Goal: Information Seeking & Learning: Learn about a topic

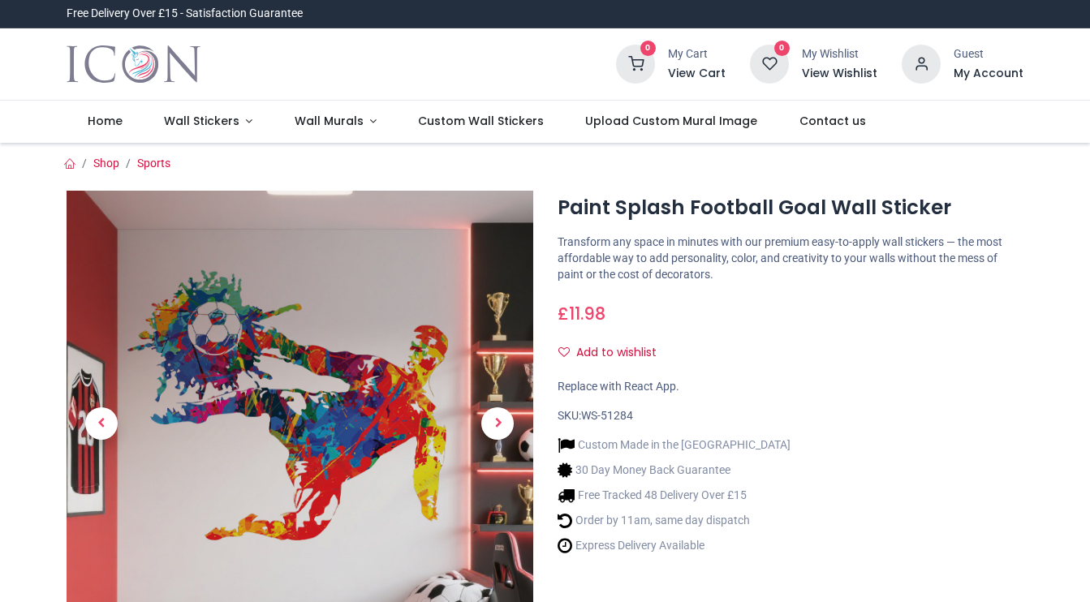
scroll to position [51, 0]
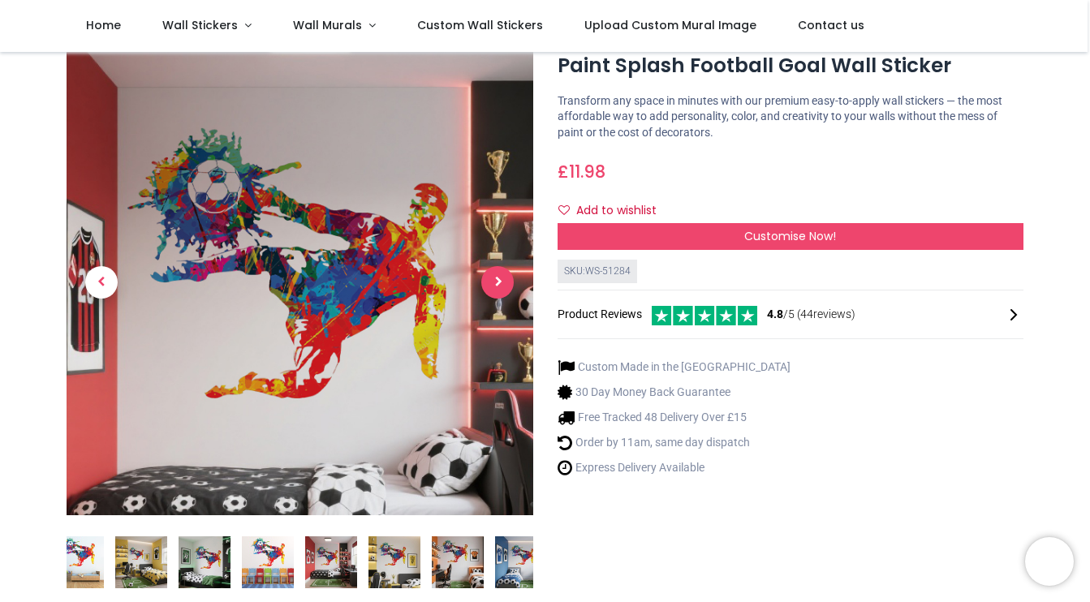
click at [500, 281] on span "Next" at bounding box center [497, 282] width 32 height 32
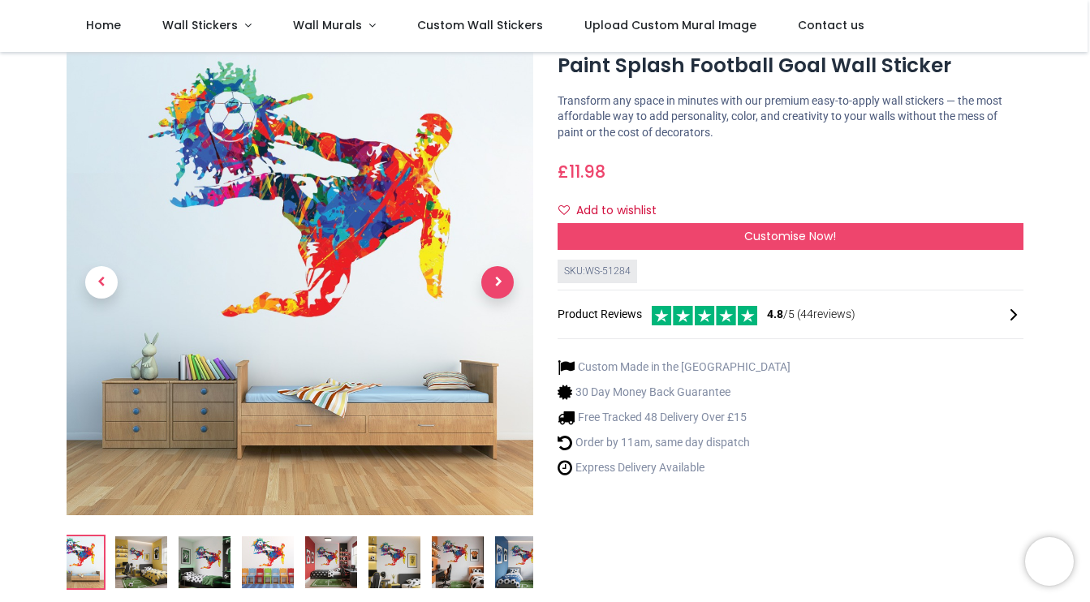
click at [500, 281] on div at bounding box center [299, 326] width 491 height 554
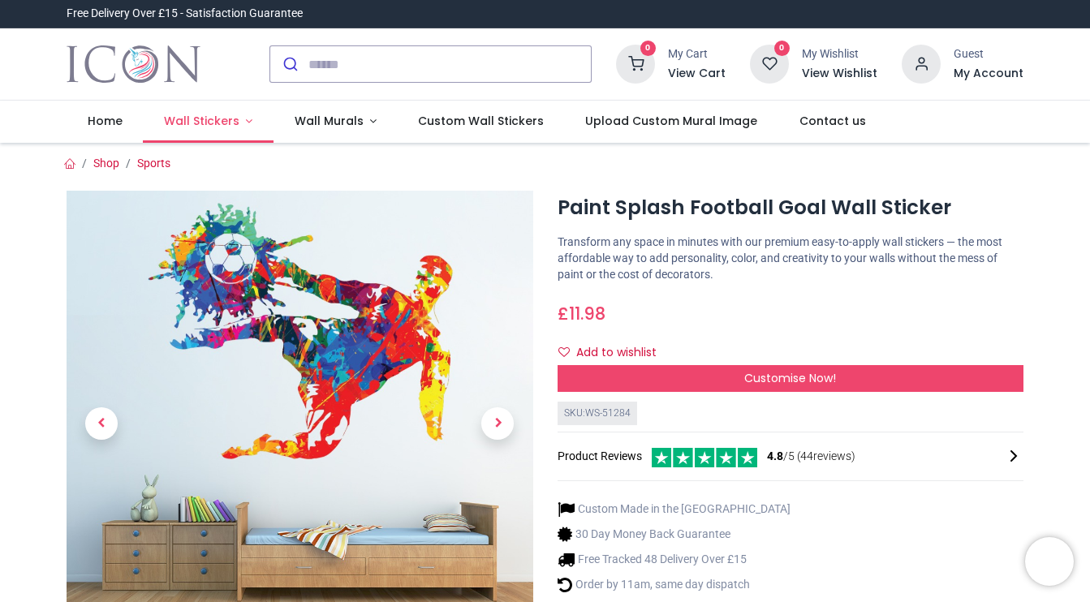
click at [226, 126] on span "Wall Stickers" at bounding box center [201, 121] width 75 height 16
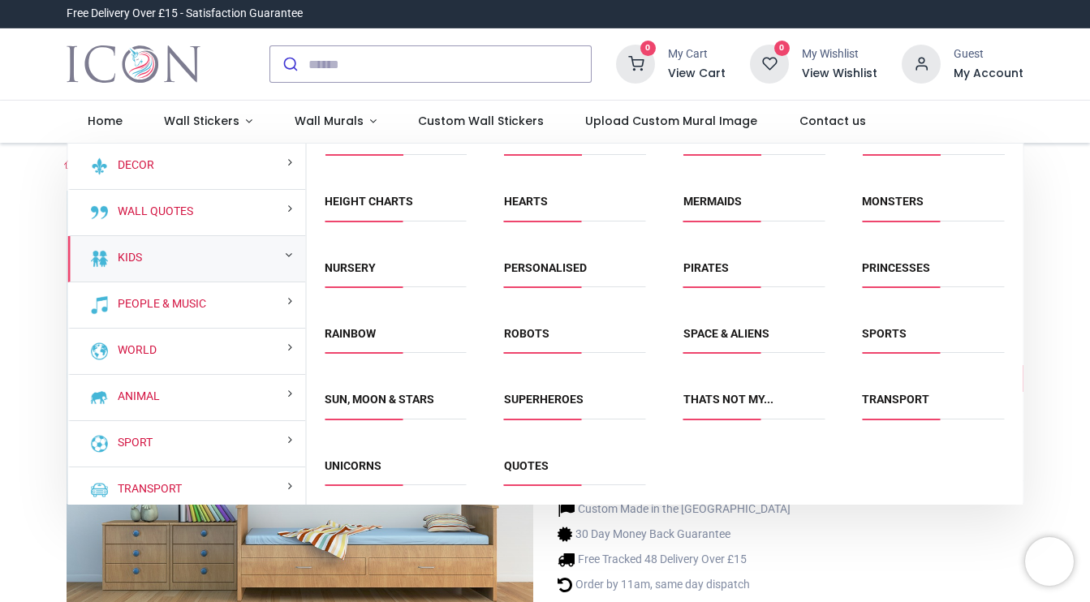
scroll to position [229, 0]
click at [538, 389] on li "Superheroes" at bounding box center [574, 407] width 155 height 37
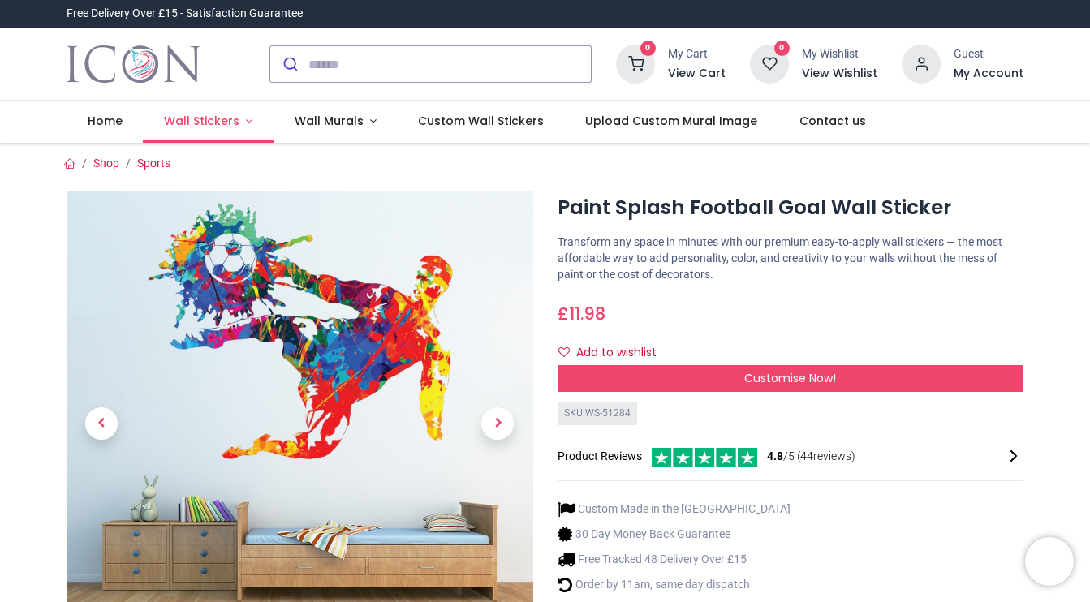
click at [221, 114] on span "Wall Stickers" at bounding box center [201, 121] width 75 height 16
click at [182, 116] on span "Wall Stickers" at bounding box center [201, 121] width 75 height 16
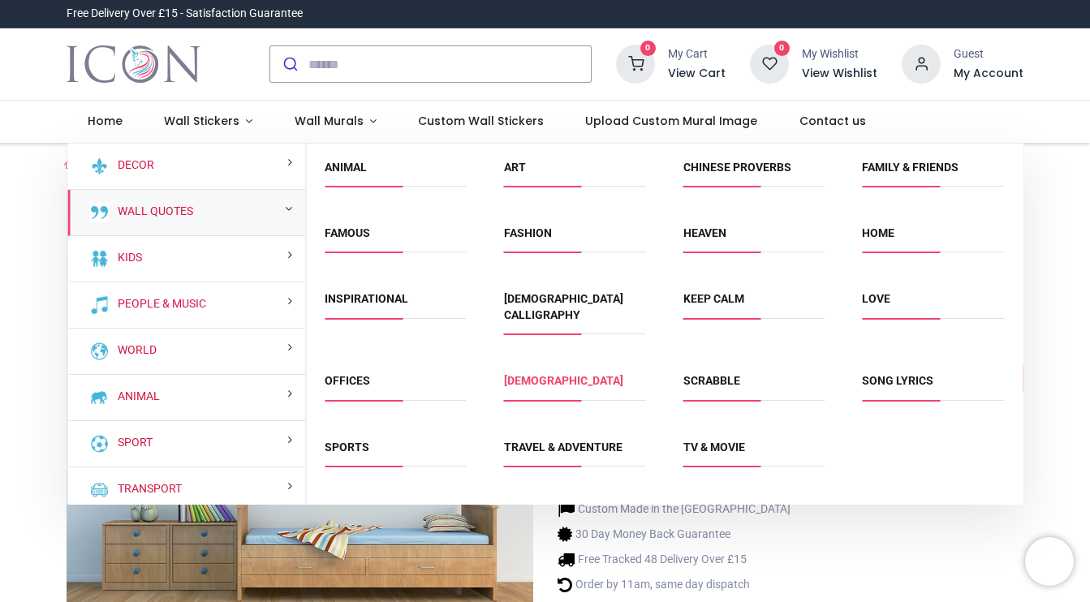
click at [531, 374] on link "[DEMOGRAPHIC_DATA]" at bounding box center [563, 380] width 119 height 13
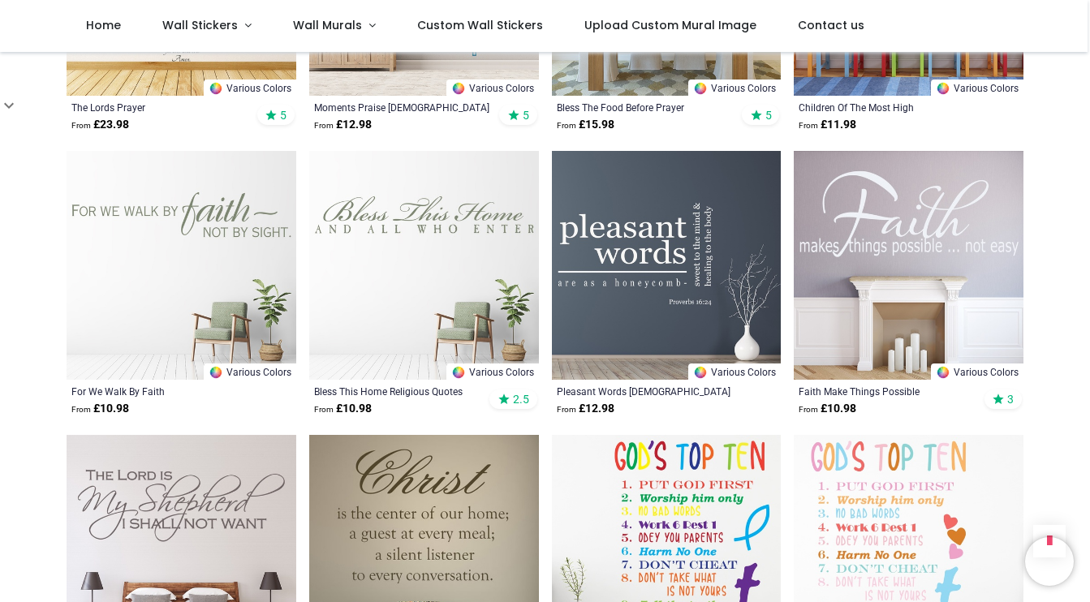
scroll to position [1671, 0]
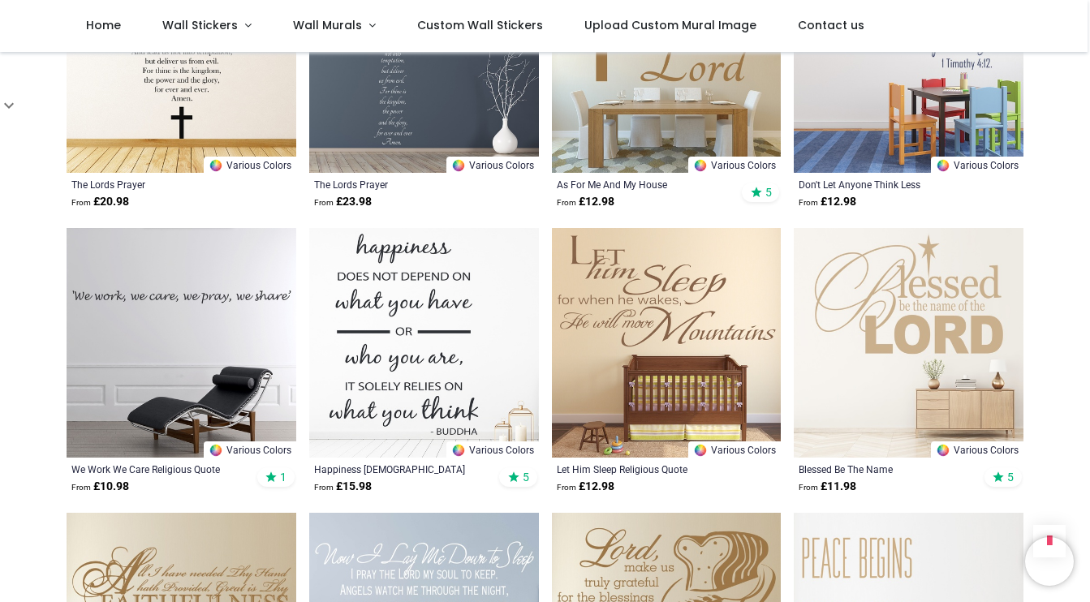
scroll to position [2987, 0]
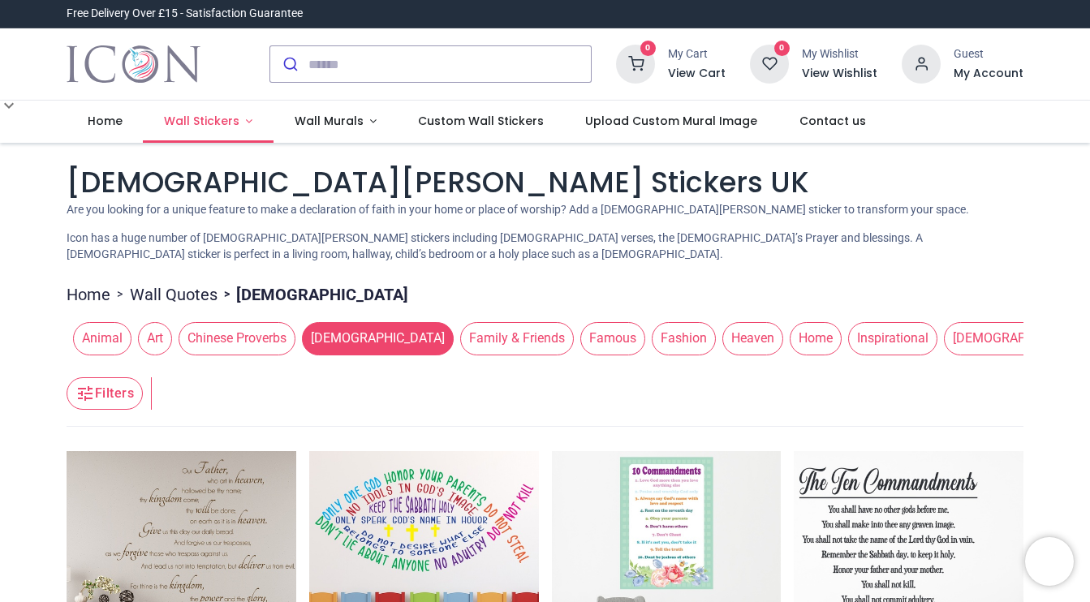
click at [244, 123] on link "Wall Stickers" at bounding box center [208, 122] width 131 height 42
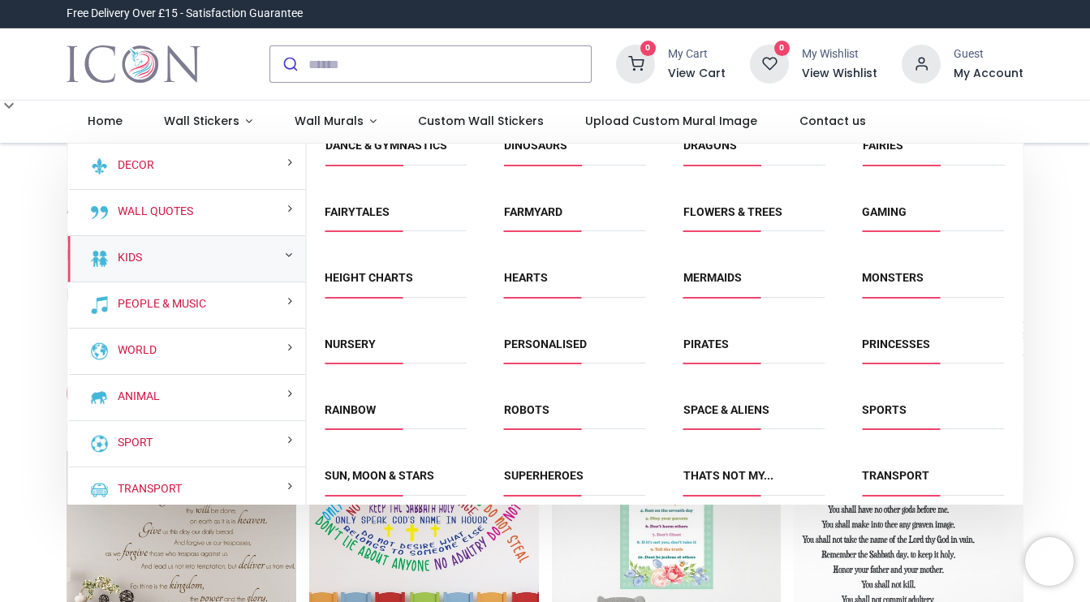
scroll to position [190, 0]
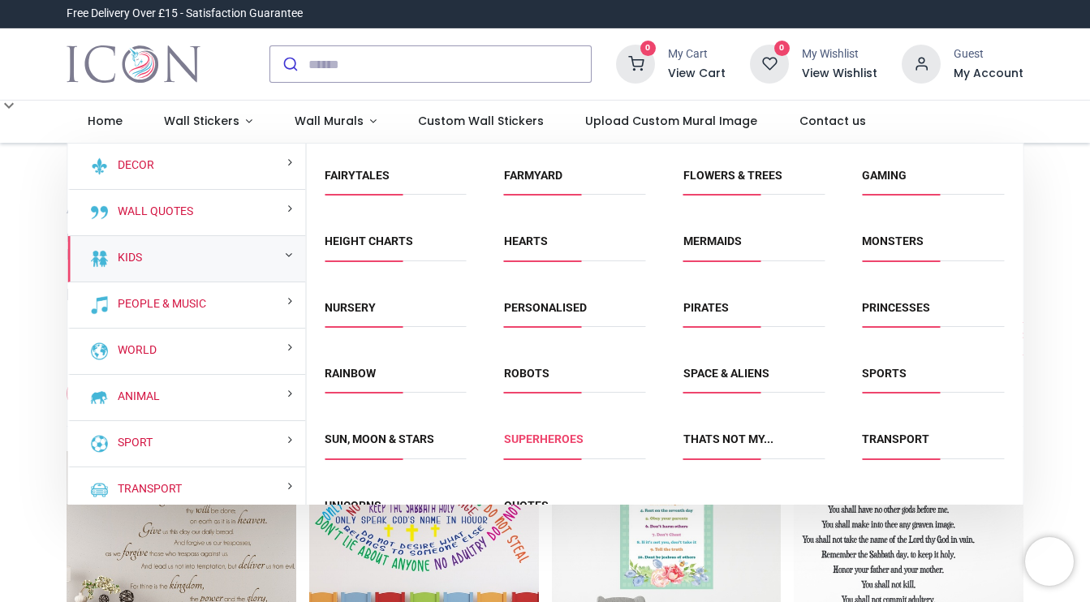
click at [538, 437] on link "Superheroes" at bounding box center [544, 438] width 80 height 13
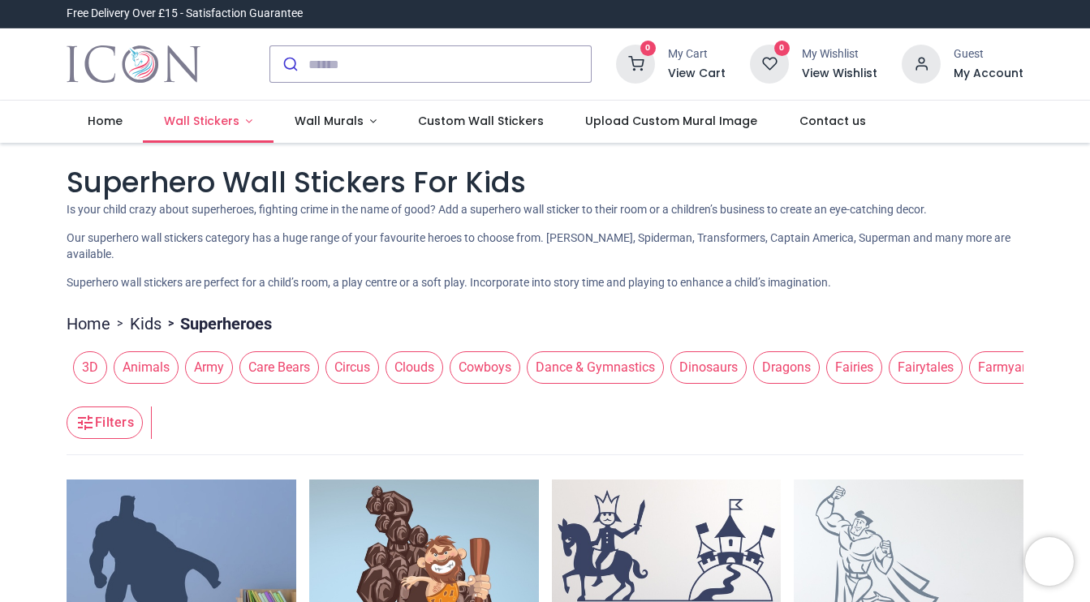
click at [211, 112] on link "Wall Stickers" at bounding box center [208, 122] width 131 height 42
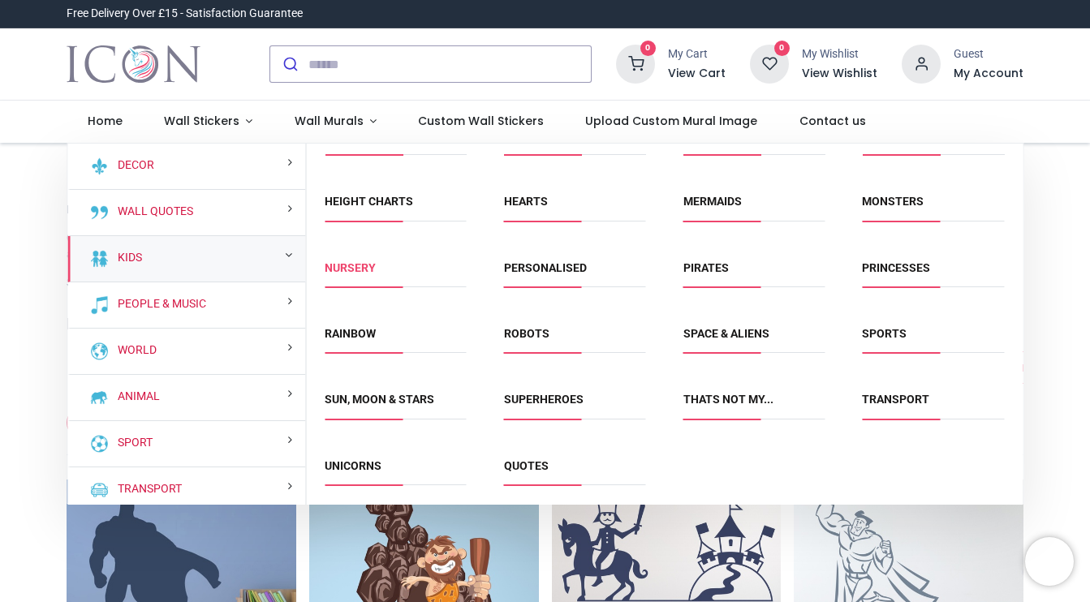
scroll to position [229, 0]
click at [372, 418] on li "Sun, Moon & Stars" at bounding box center [395, 407] width 155 height 37
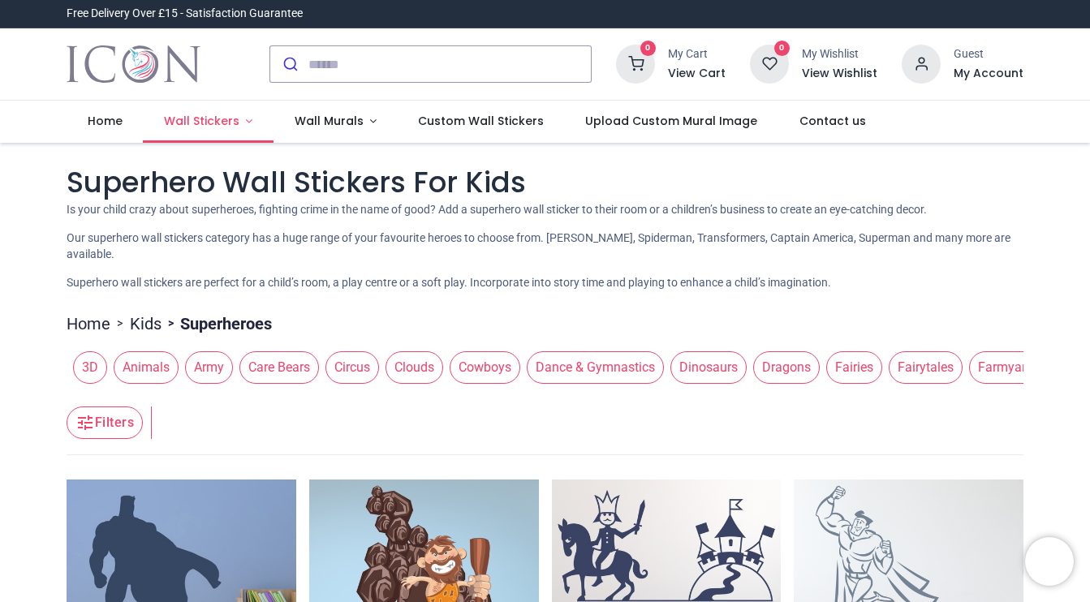
click at [223, 140] on link "Wall Stickers" at bounding box center [208, 122] width 131 height 42
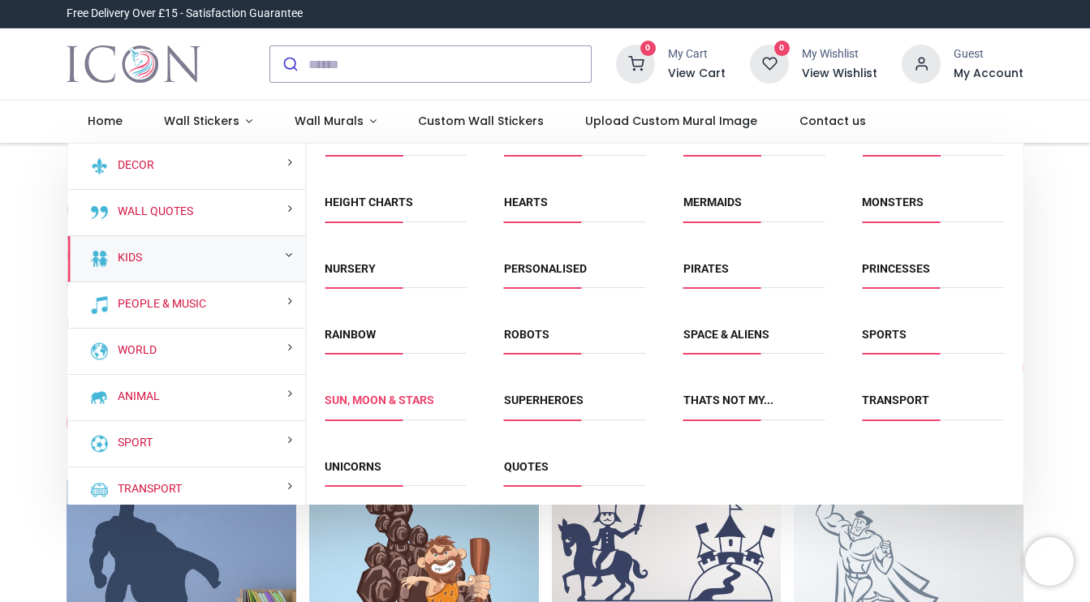
click at [389, 399] on link "Sun, Moon & Stars" at bounding box center [380, 400] width 110 height 13
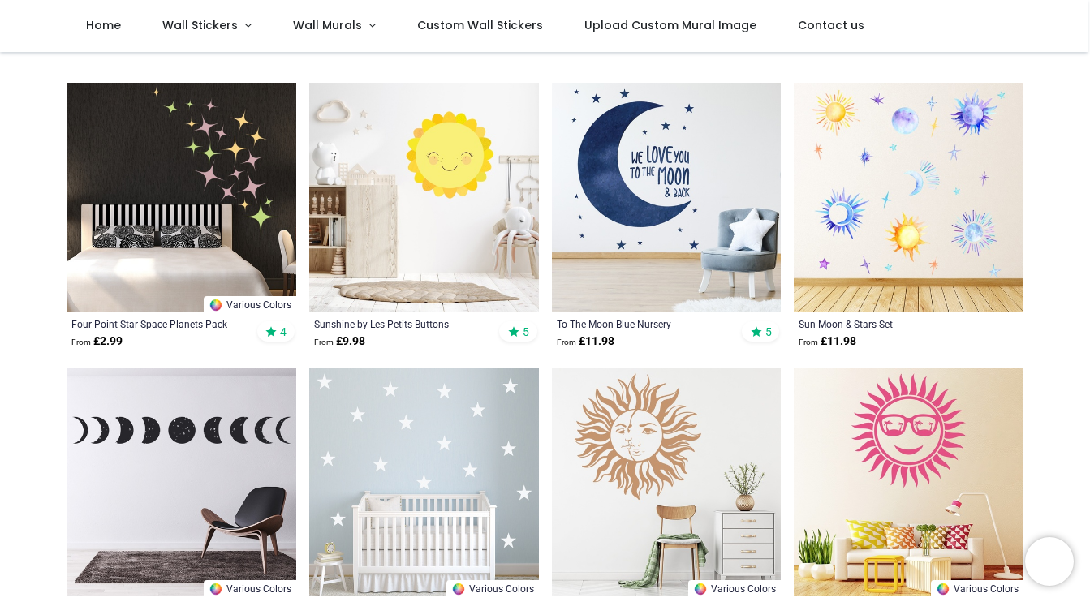
scroll to position [291, 0]
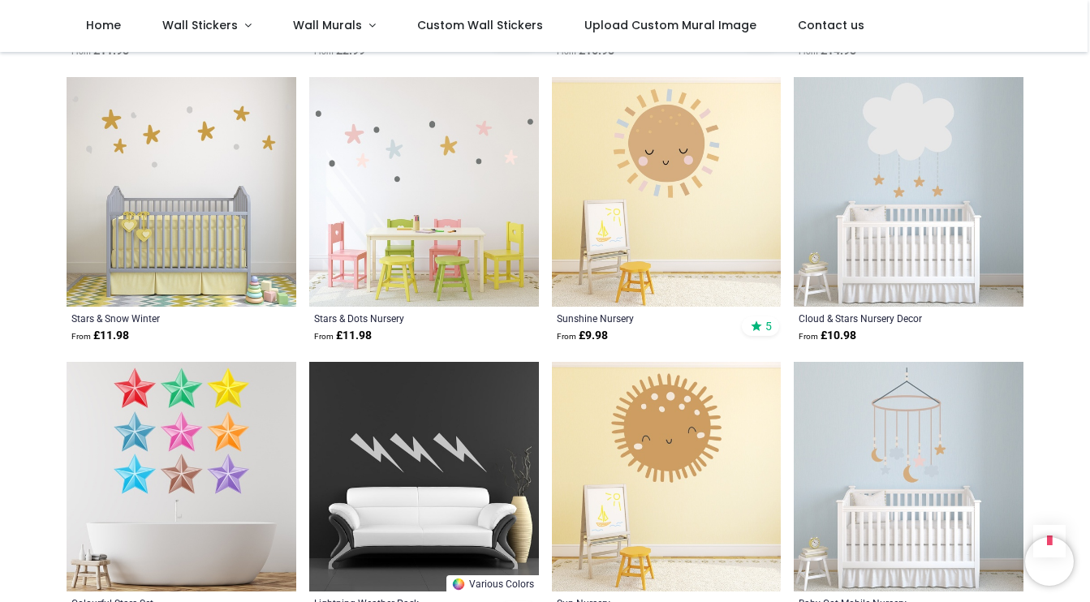
scroll to position [231, 0]
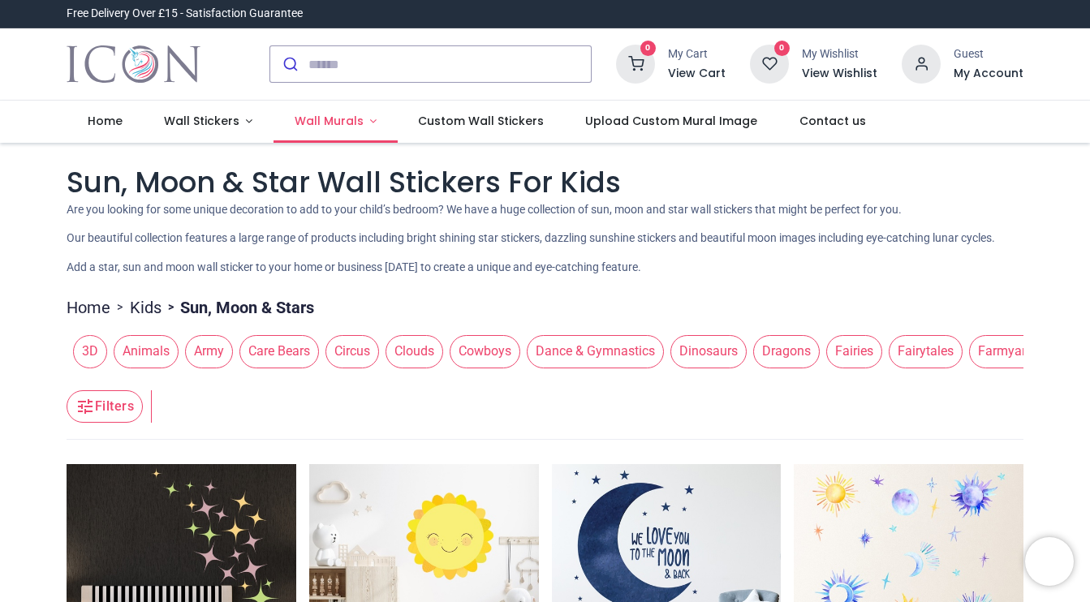
click at [373, 109] on link "Wall Murals" at bounding box center [335, 122] width 124 height 42
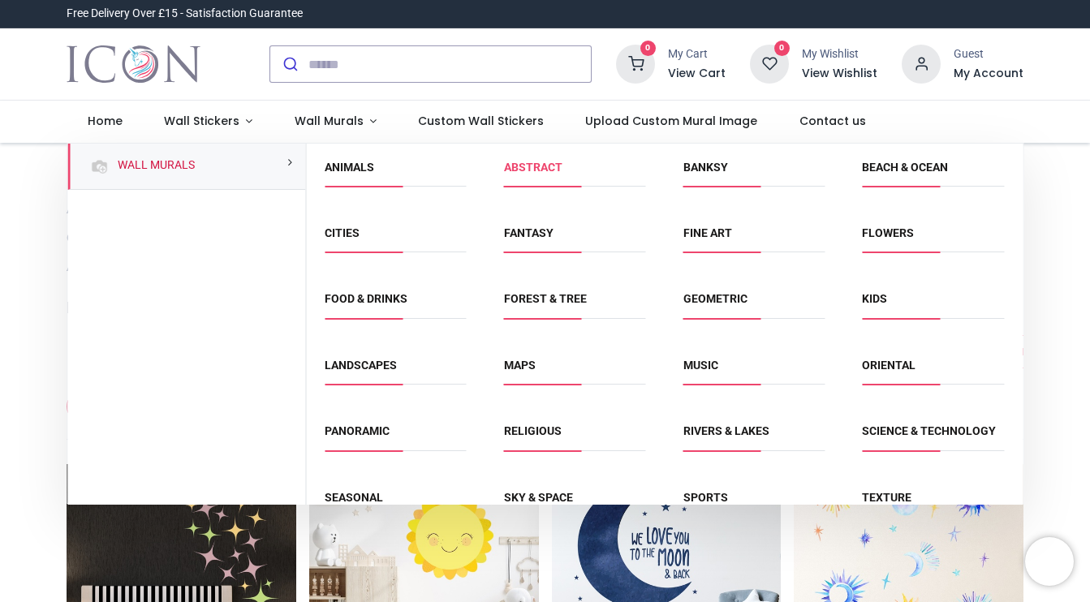
click at [550, 172] on link "Abstract" at bounding box center [533, 167] width 58 height 13
